Goal: Information Seeking & Learning: Find specific fact

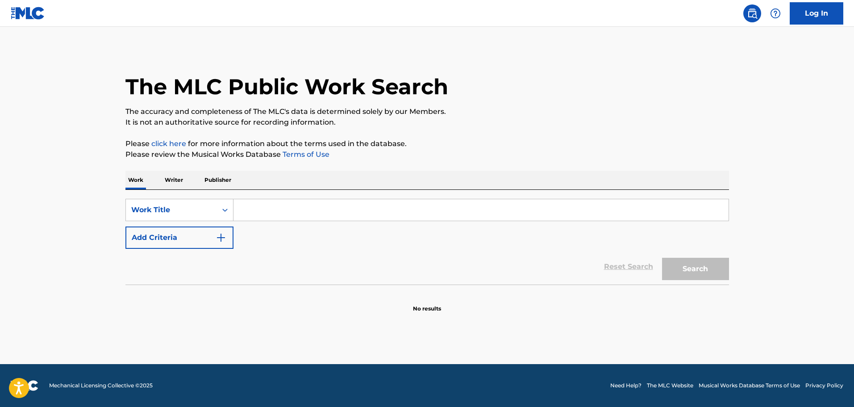
click at [249, 214] on input "Search Form" at bounding box center [480, 209] width 495 height 21
paste input "HUMAN AGAIN"
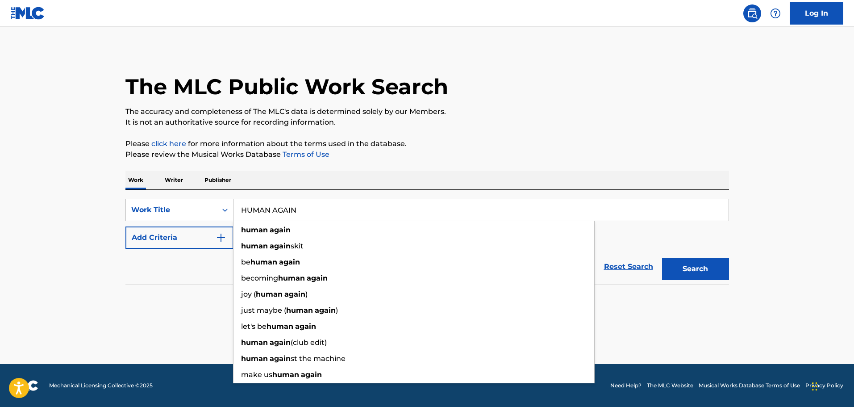
type input "HUMAN AGAIN"
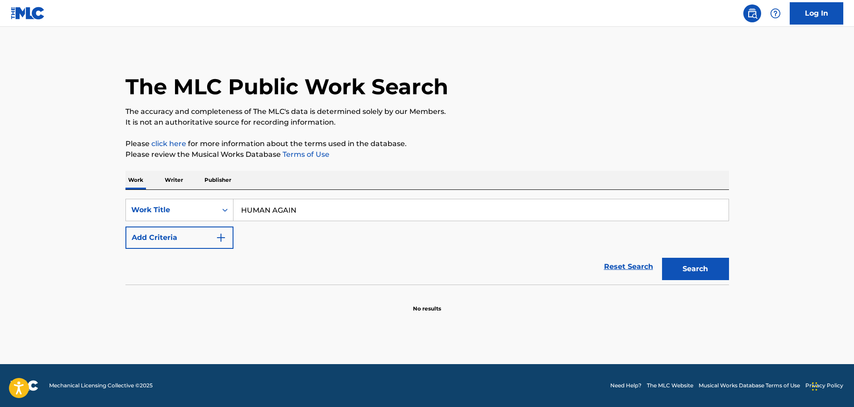
click at [229, 237] on button "Add Criteria" at bounding box center [179, 237] width 108 height 22
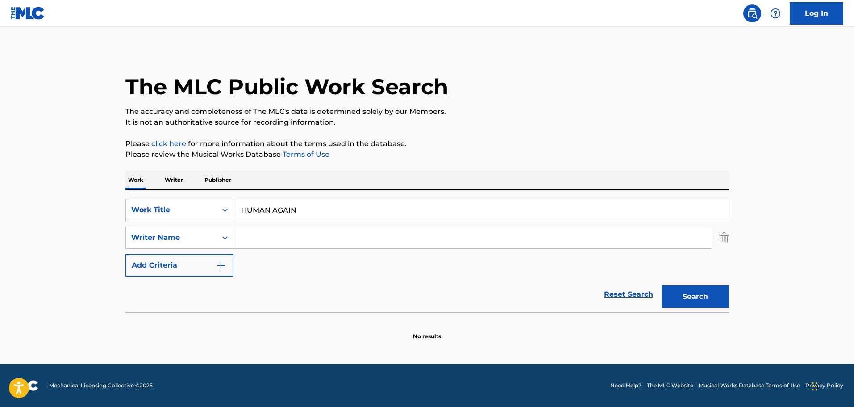
click at [262, 239] on input "Search Form" at bounding box center [472, 237] width 478 height 21
paste input "[PERSON_NAME]"
type input "[PERSON_NAME]"
click at [662, 285] on button "Search" at bounding box center [695, 296] width 67 height 22
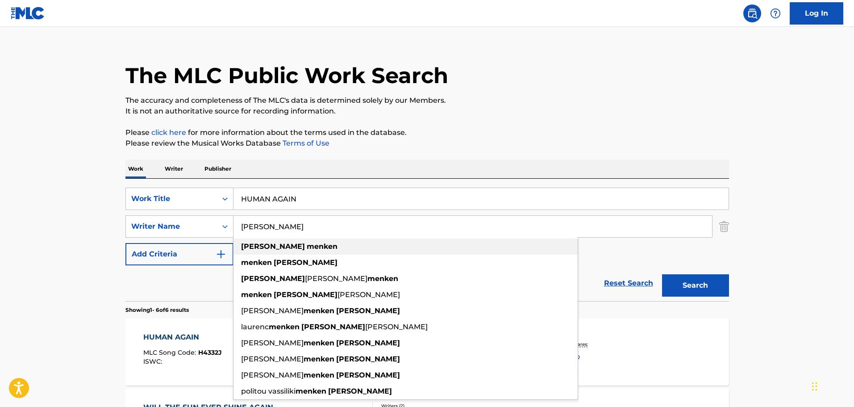
scroll to position [89, 0]
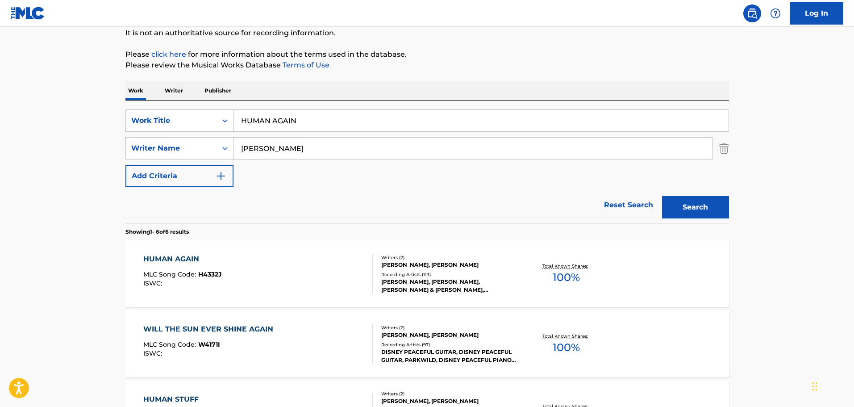
click at [100, 216] on main "The MLC Public Work Search The accuracy and completeness of The MLC's data is d…" at bounding box center [427, 321] width 854 height 766
drag, startPoint x: 12, startPoint y: 263, endPoint x: 3, endPoint y: 262, distance: 8.5
click at [10, 263] on main "The MLC Public Work Search The accuracy and completeness of The MLC's data is d…" at bounding box center [427, 321] width 854 height 766
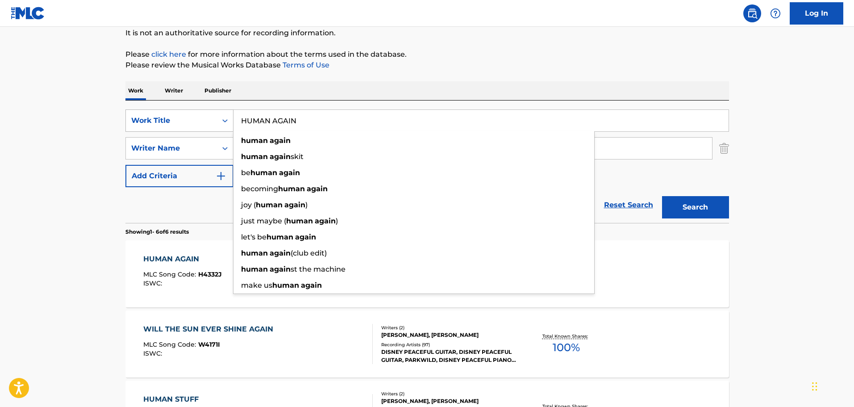
drag, startPoint x: 255, startPoint y: 125, endPoint x: 176, endPoint y: 125, distance: 78.5
click at [176, 125] on div "SearchWithCriteriac695d0b8-1e03-4afa-8591-75959331c2b0 Work Title HUMAN AGAIN h…" at bounding box center [426, 120] width 603 height 22
paste input "Wham Bam Thank You Maam"
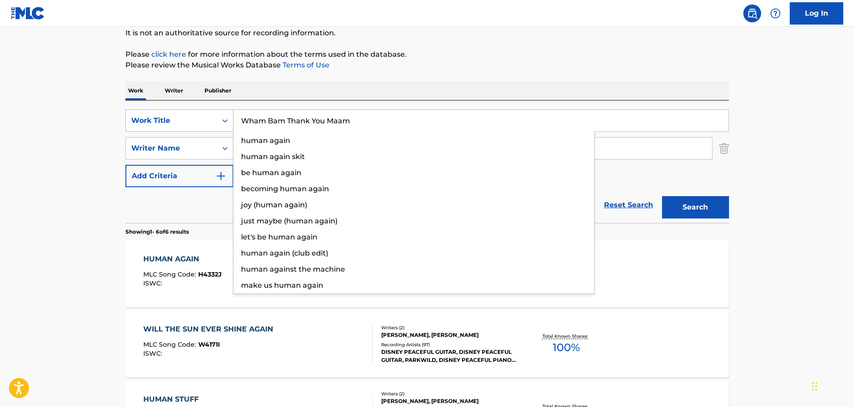
type input "Wham Bam Thank You Maam"
click at [662, 196] on button "Search" at bounding box center [695, 207] width 67 height 22
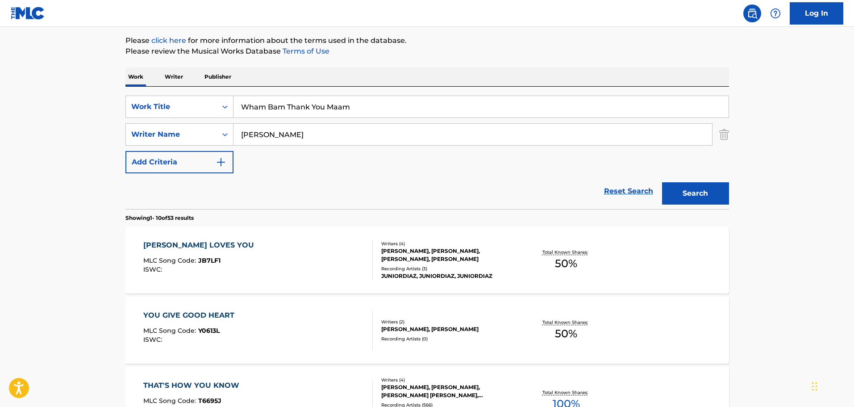
scroll to position [99, 0]
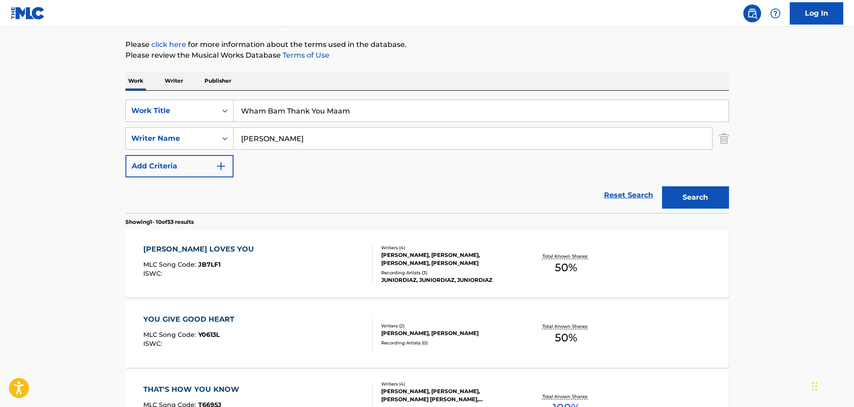
drag, startPoint x: 305, startPoint y: 141, endPoint x: 239, endPoint y: 141, distance: 66.1
click at [239, 141] on input "[PERSON_NAME]" at bounding box center [472, 138] width 478 height 21
paste input "[PERSON_NAME]"
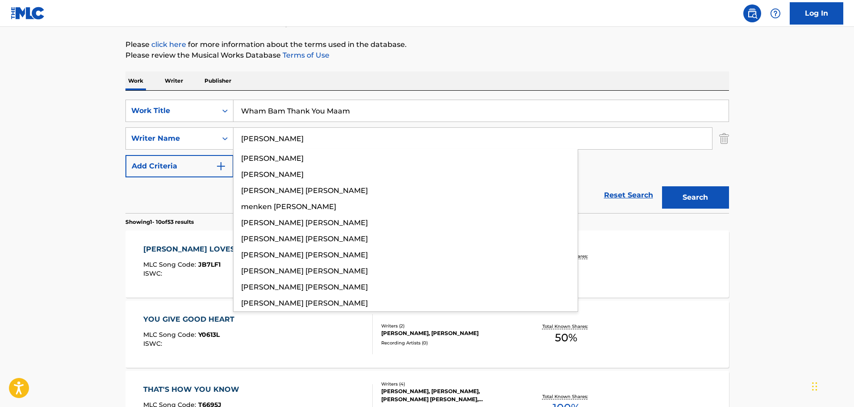
type input "[PERSON_NAME]"
click at [662, 186] on button "Search" at bounding box center [695, 197] width 67 height 22
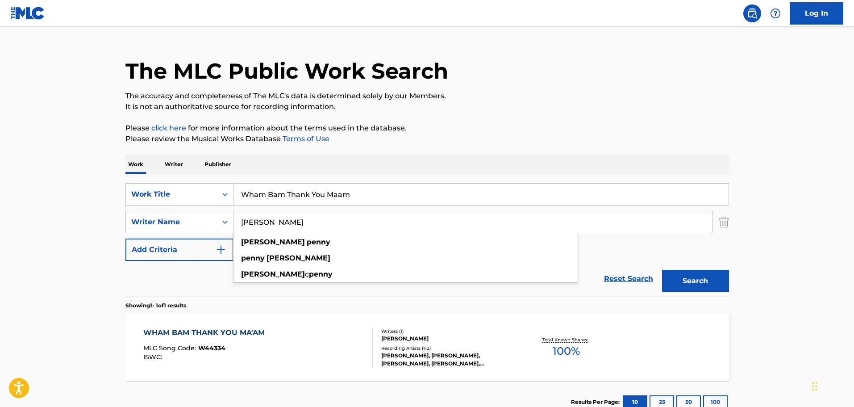
scroll to position [79, 0]
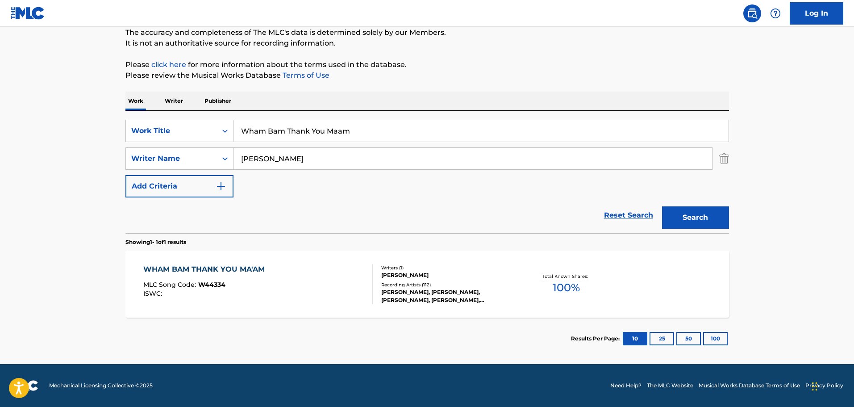
click at [42, 221] on main "The MLC Public Work Search The accuracy and completeness of The MLC's data is d…" at bounding box center [427, 156] width 854 height 416
